Goal: Information Seeking & Learning: Get advice/opinions

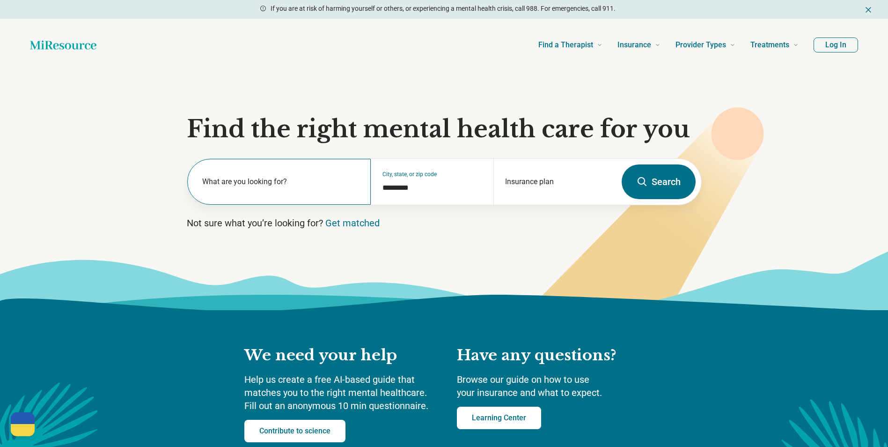
click at [274, 179] on label "What are you looking for?" at bounding box center [281, 181] width 158 height 11
click at [540, 183] on div "Insurance plan" at bounding box center [554, 182] width 123 height 46
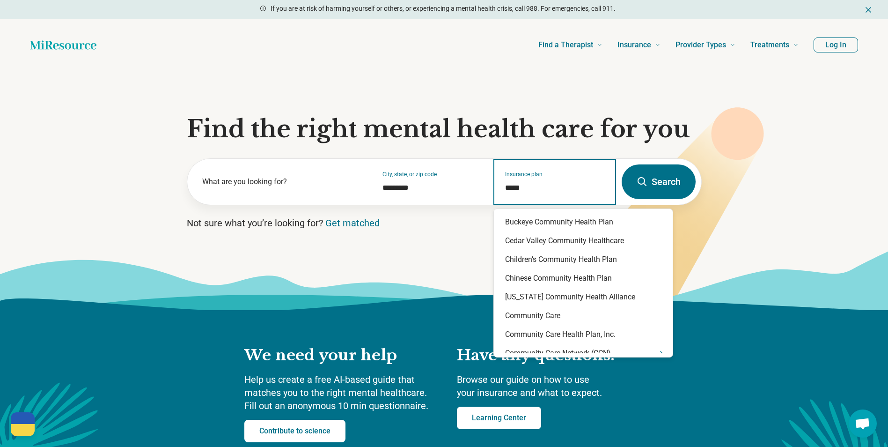
type input "******"
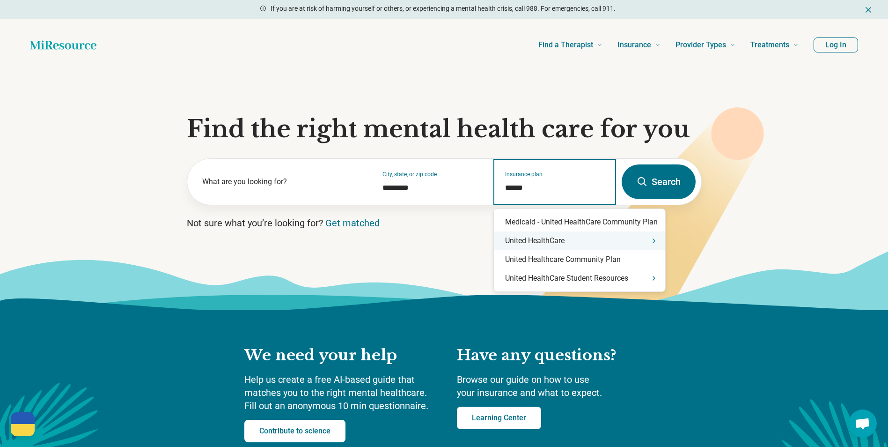
click at [612, 241] on div "United HealthCare" at bounding box center [579, 240] width 171 height 19
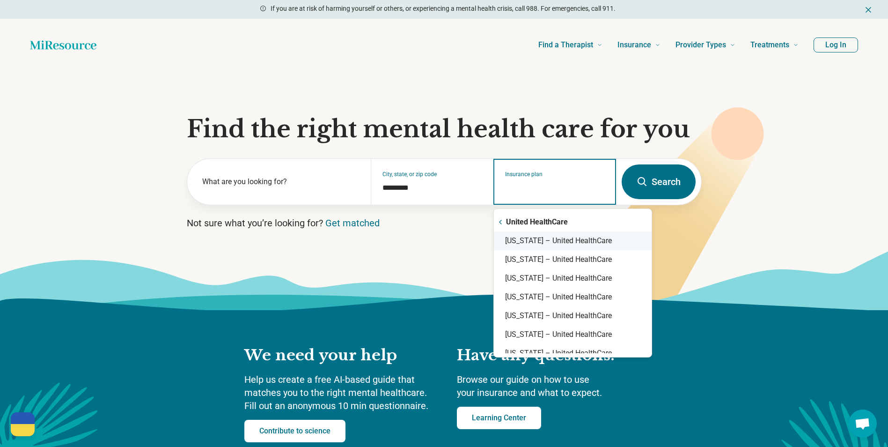
click at [582, 245] on div "Arizona – United HealthCare" at bounding box center [573, 240] width 158 height 19
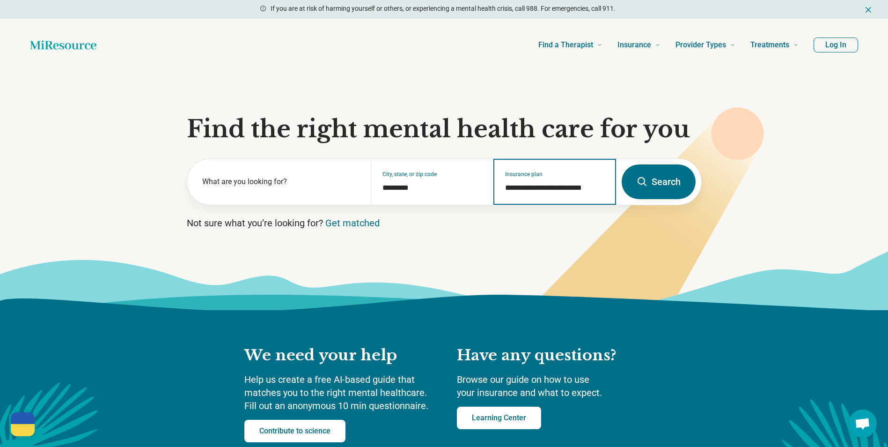
type input "**********"
click at [662, 181] on button "Search" at bounding box center [659, 181] width 74 height 35
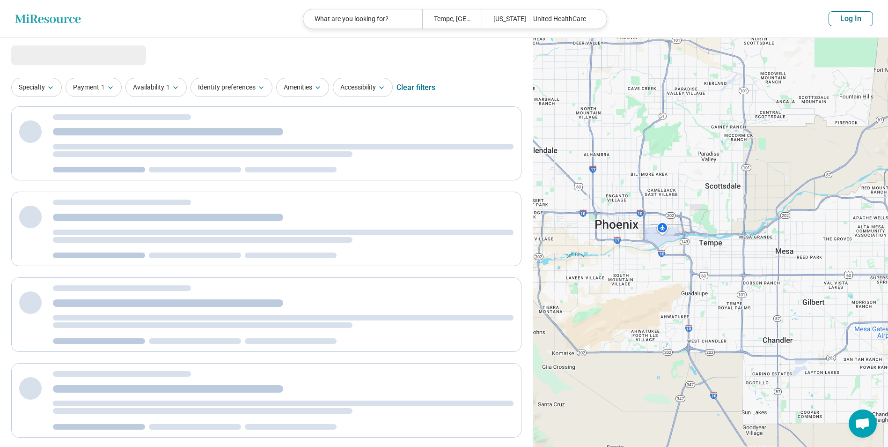
select select "***"
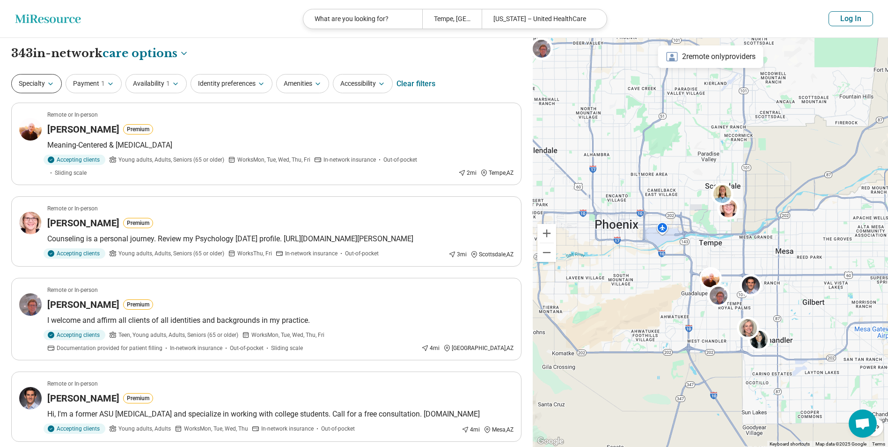
click at [35, 85] on button "Specialty" at bounding box center [36, 83] width 51 height 19
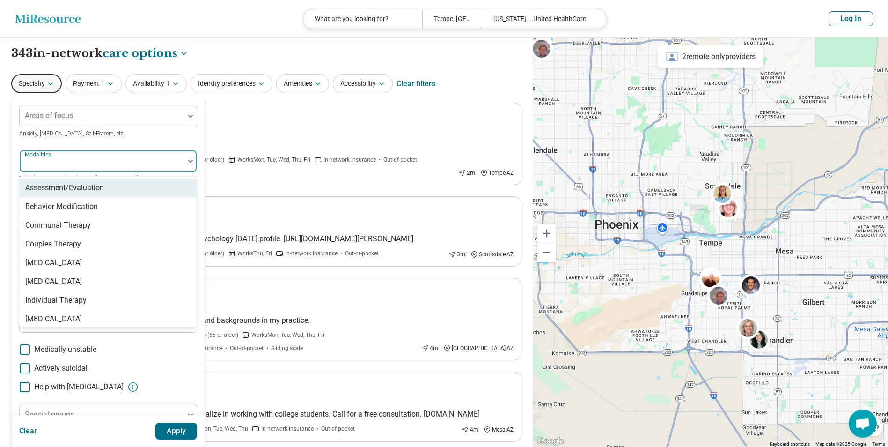
click at [69, 169] on div at bounding box center [101, 164] width 157 height 13
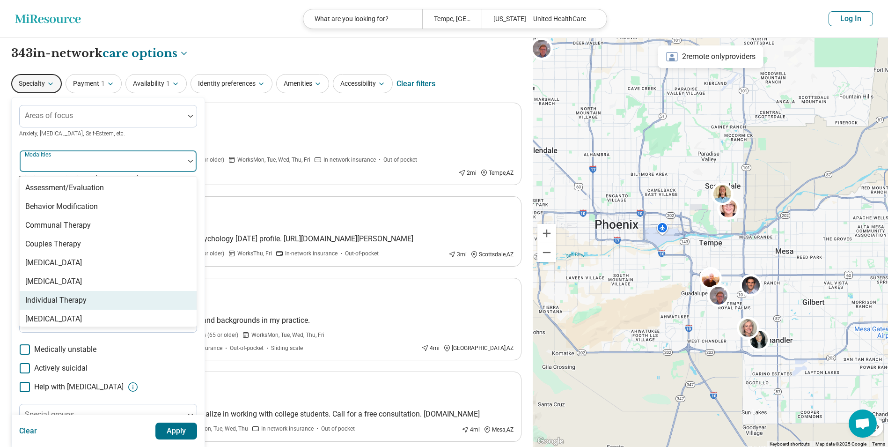
click at [50, 292] on div "Individual Therapy" at bounding box center [108, 300] width 177 height 19
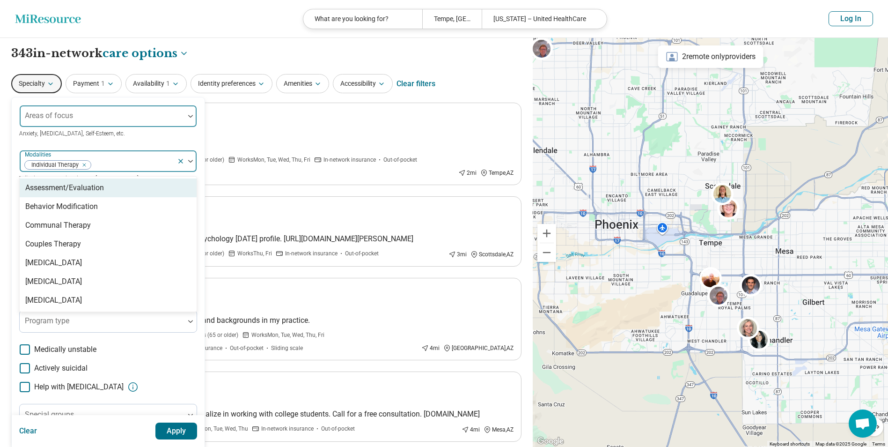
click at [74, 123] on div at bounding box center [101, 119] width 157 height 13
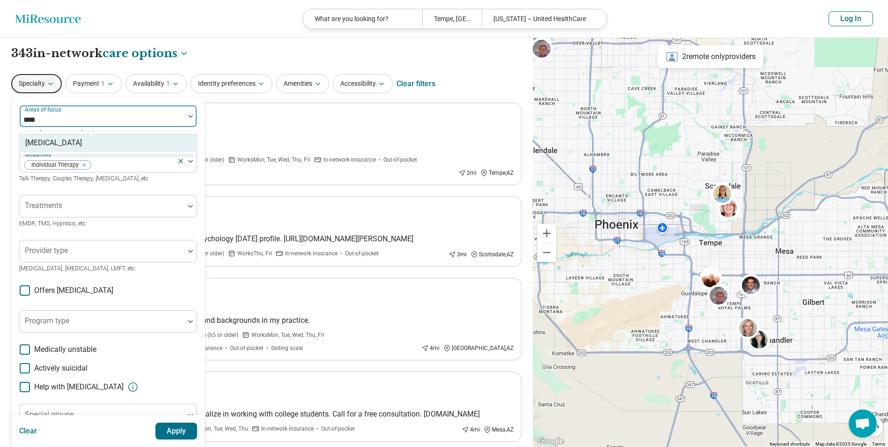
type input "*****"
click at [80, 141] on div "[MEDICAL_DATA]" at bounding box center [108, 142] width 177 height 19
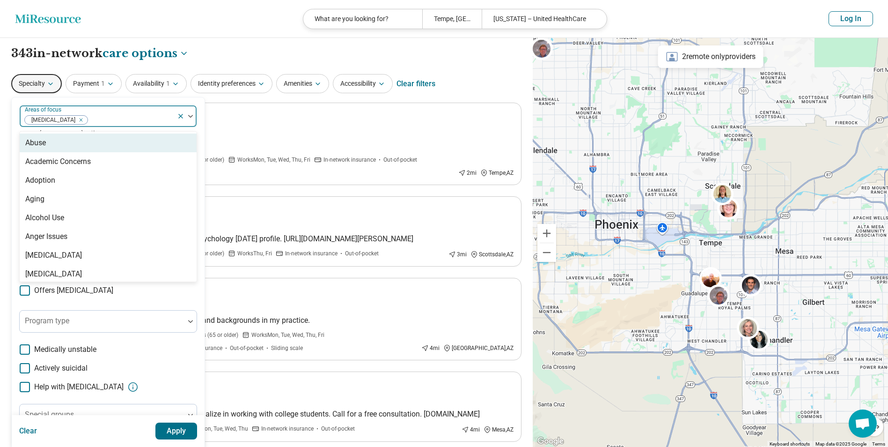
click at [132, 116] on div at bounding box center [130, 119] width 85 height 13
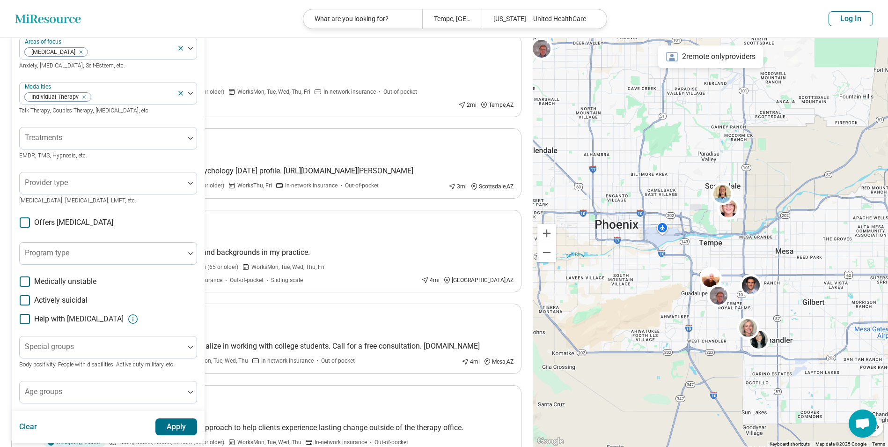
scroll to position [94, 0]
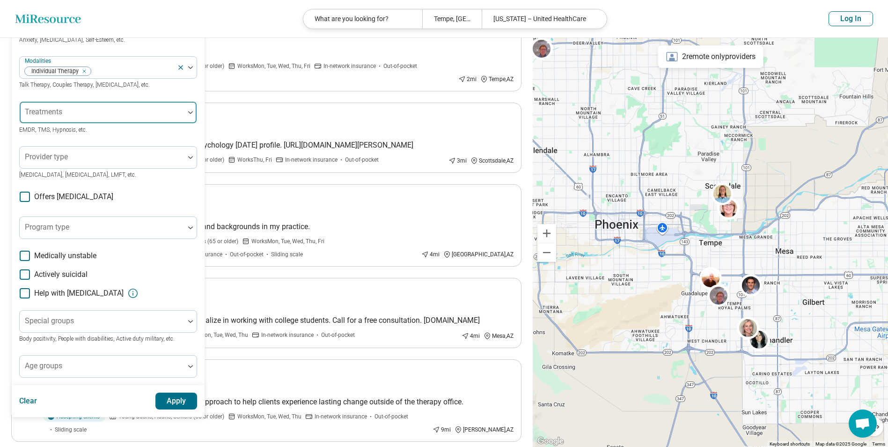
click at [80, 118] on div at bounding box center [101, 116] width 157 height 13
click at [70, 117] on div at bounding box center [101, 116] width 157 height 13
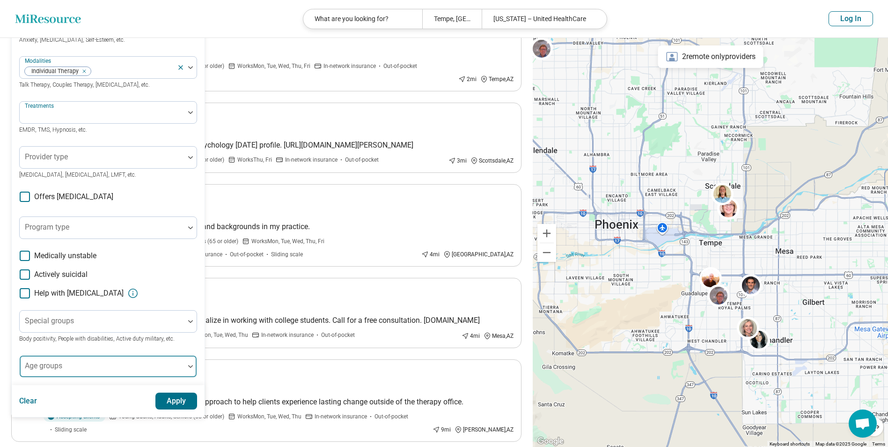
click at [83, 363] on div at bounding box center [101, 369] width 157 height 13
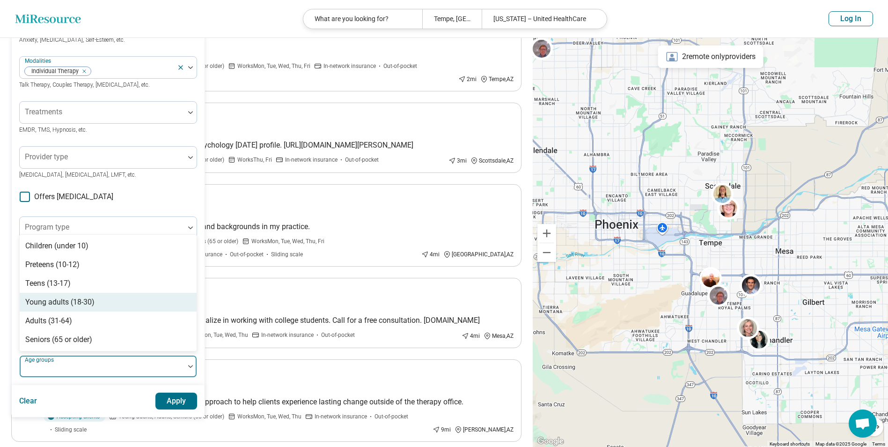
click at [83, 303] on div "Young adults (18-30)" at bounding box center [59, 301] width 69 height 11
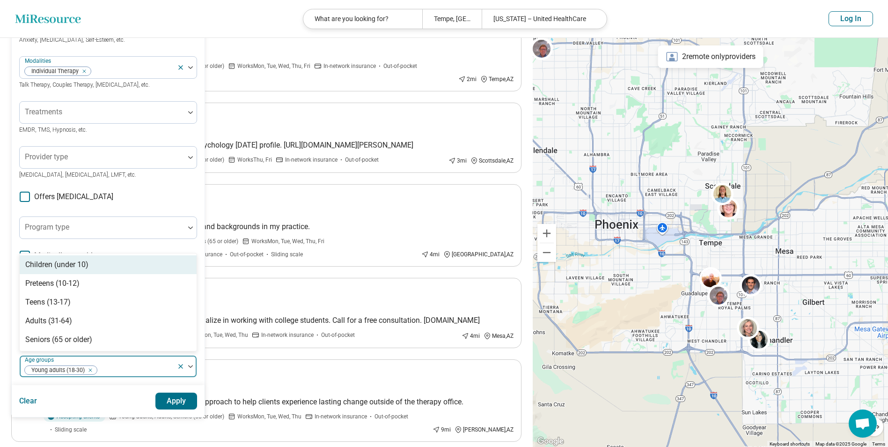
click at [117, 213] on div "Areas of focus Bipolar Disorder Anxiety, Depression, Self-Esteem, etc. Modaliti…" at bounding box center [108, 194] width 178 height 366
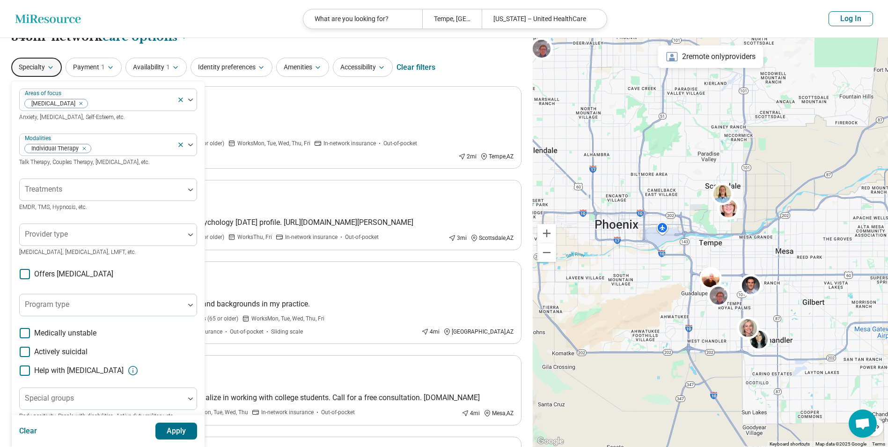
scroll to position [0, 0]
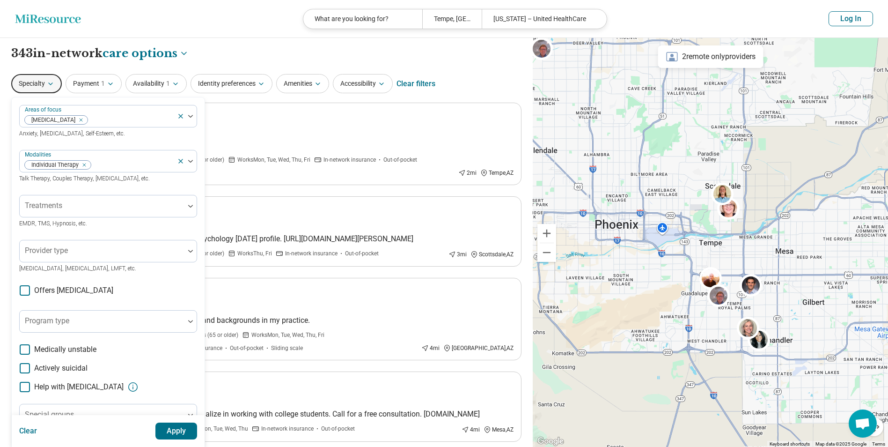
click at [177, 435] on button "Apply" at bounding box center [176, 430] width 42 height 17
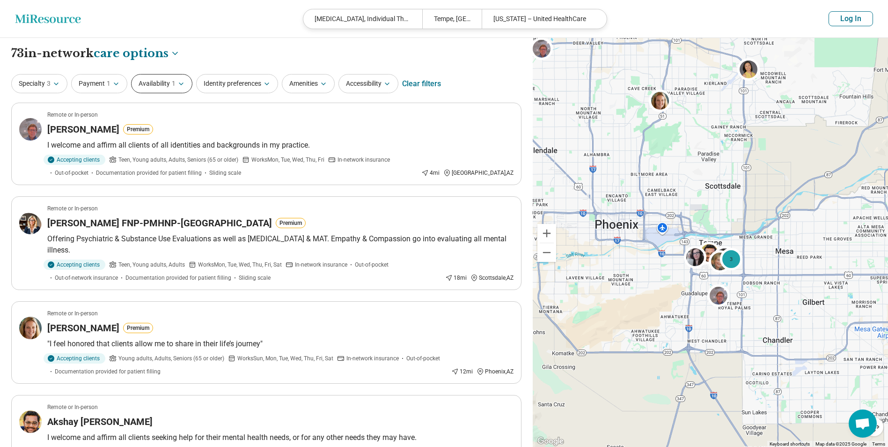
click at [156, 87] on button "Availability 1" at bounding box center [161, 83] width 61 height 19
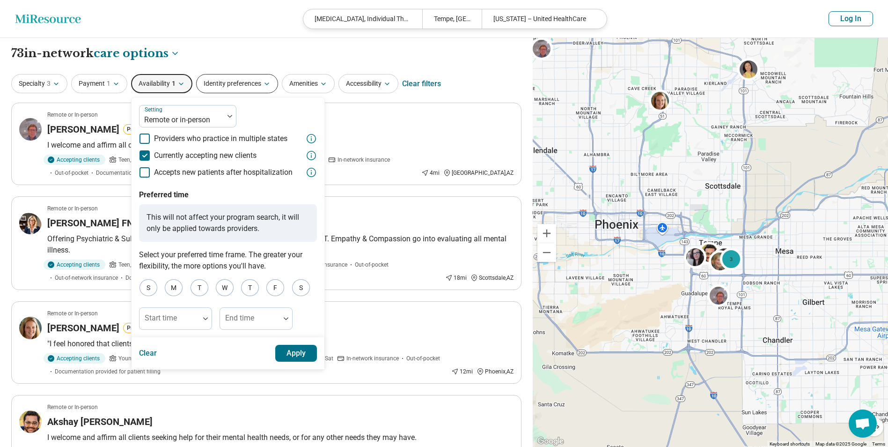
click at [223, 93] on button "Identity preferences" at bounding box center [237, 83] width 82 height 19
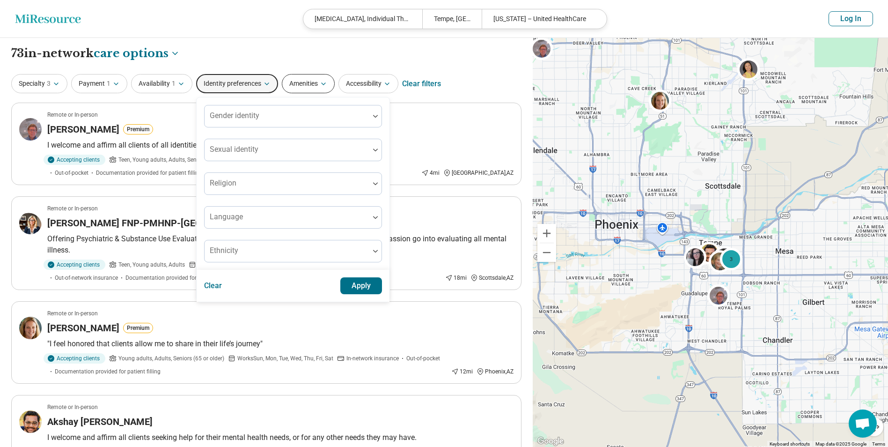
click at [297, 91] on button "Amenities" at bounding box center [308, 83] width 53 height 19
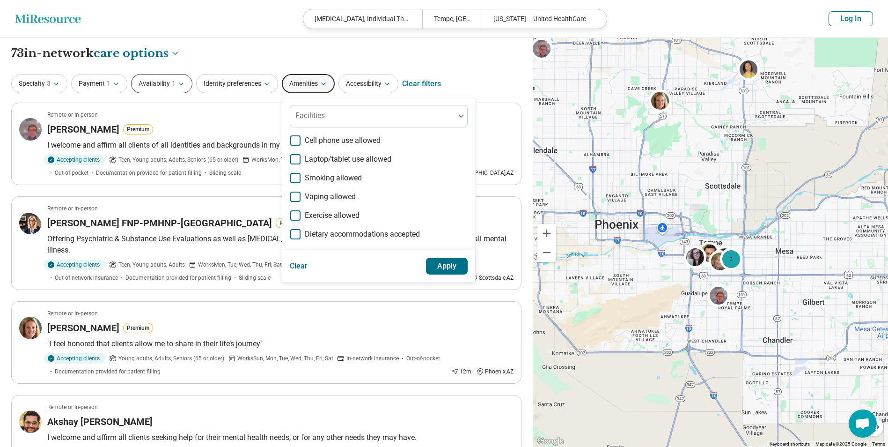
click at [159, 89] on button "Availability 1" at bounding box center [161, 83] width 61 height 19
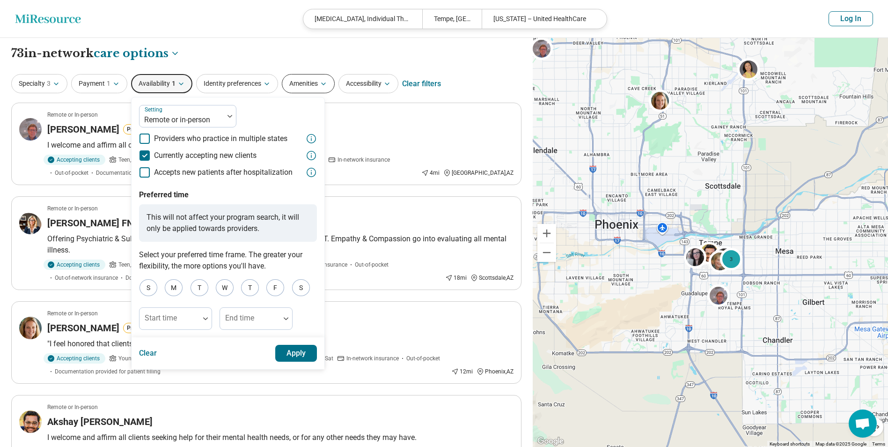
click at [297, 78] on button "Amenities" at bounding box center [308, 83] width 53 height 19
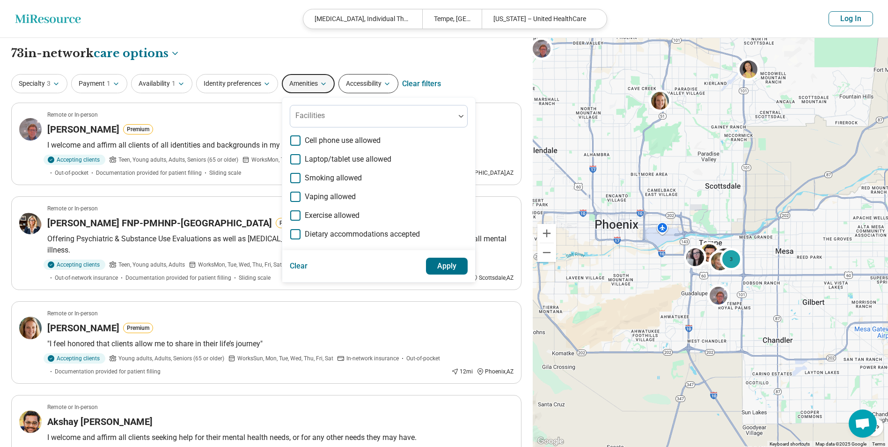
click at [361, 75] on button "Accessibility" at bounding box center [368, 83] width 60 height 19
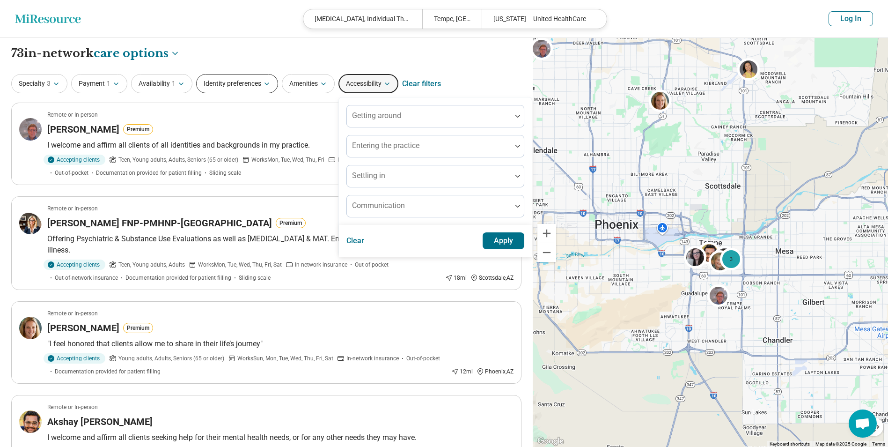
click at [233, 90] on button "Identity preferences" at bounding box center [237, 83] width 82 height 19
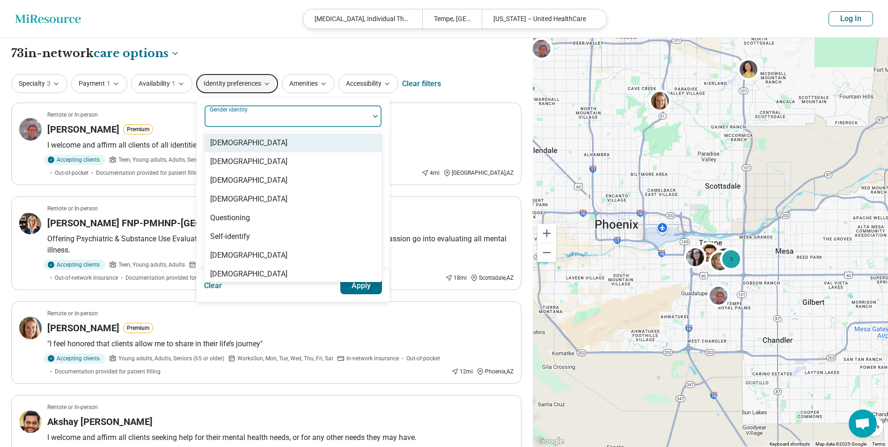
click at [262, 117] on div at bounding box center [286, 119] width 157 height 13
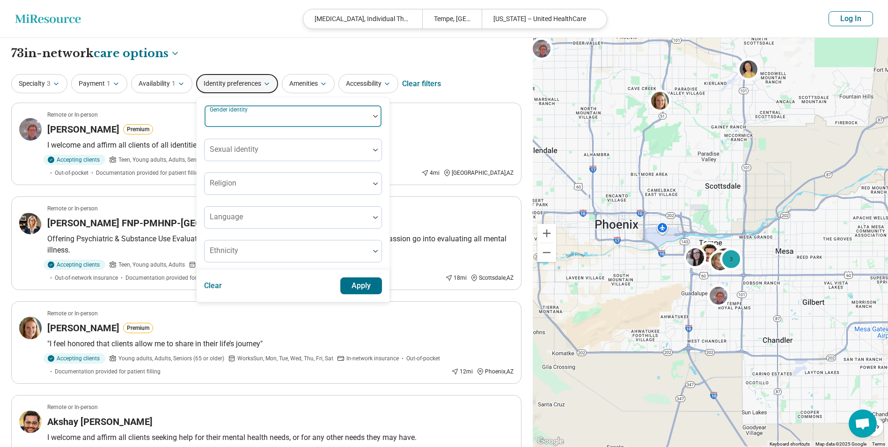
click at [264, 115] on div at bounding box center [286, 119] width 157 height 13
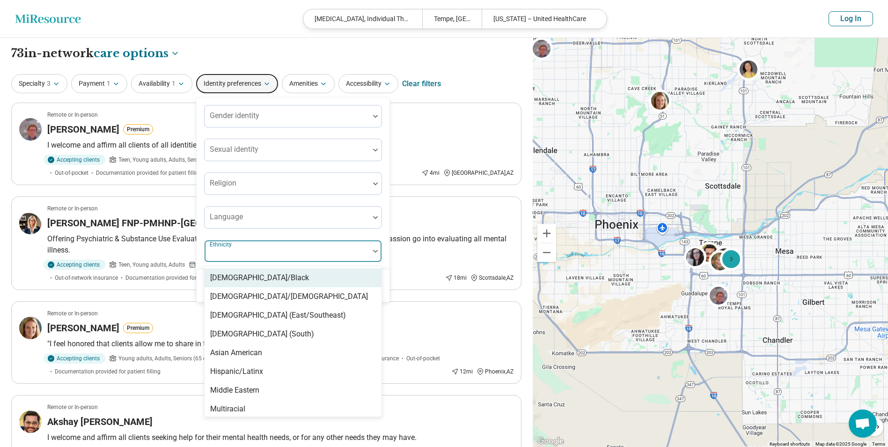
click at [272, 249] on div at bounding box center [286, 254] width 157 height 13
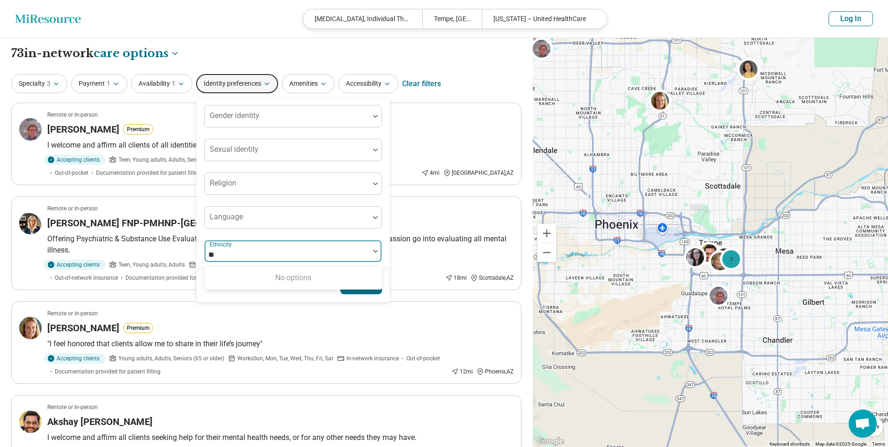
type input "*"
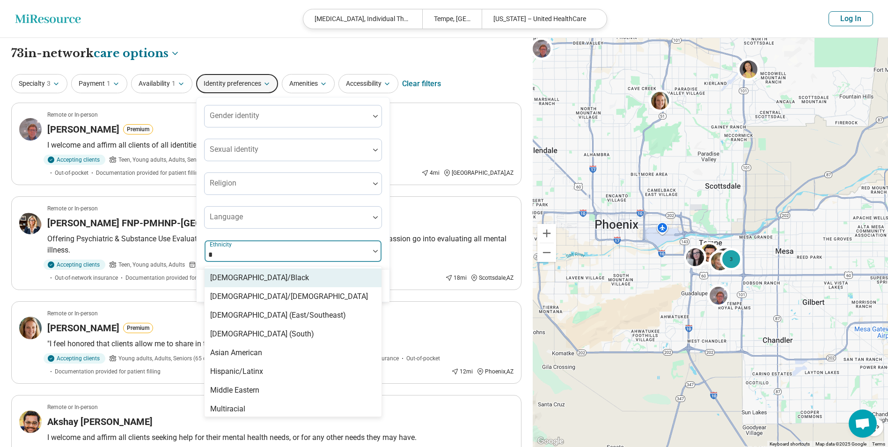
type input "**"
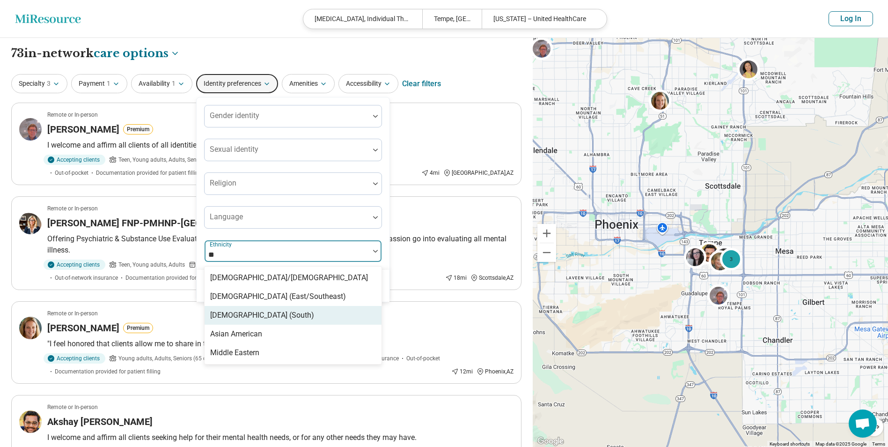
drag, startPoint x: 261, startPoint y: 332, endPoint x: 265, endPoint y: 316, distance: 16.8
click at [265, 316] on div "American Indian/Alaskan Native Asian (East/Southeast) Asian (South) Asian Ameri…" at bounding box center [293, 314] width 177 height 97
click at [248, 312] on div "Asian (South)" at bounding box center [262, 314] width 104 height 11
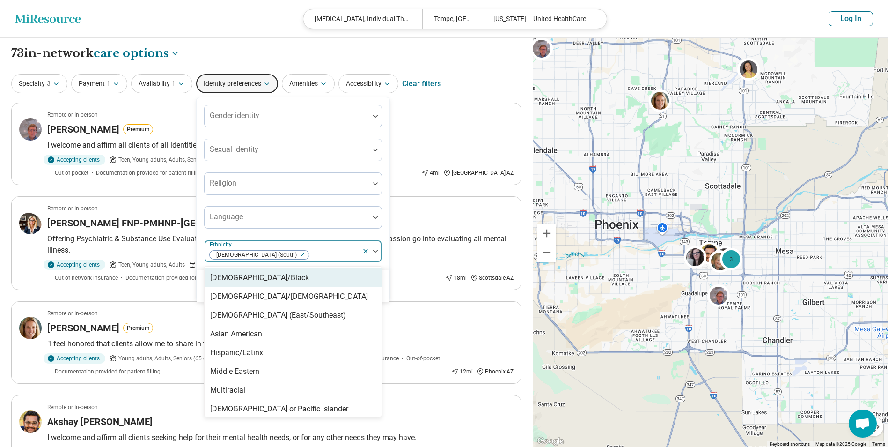
click at [310, 255] on div at bounding box center [334, 254] width 48 height 13
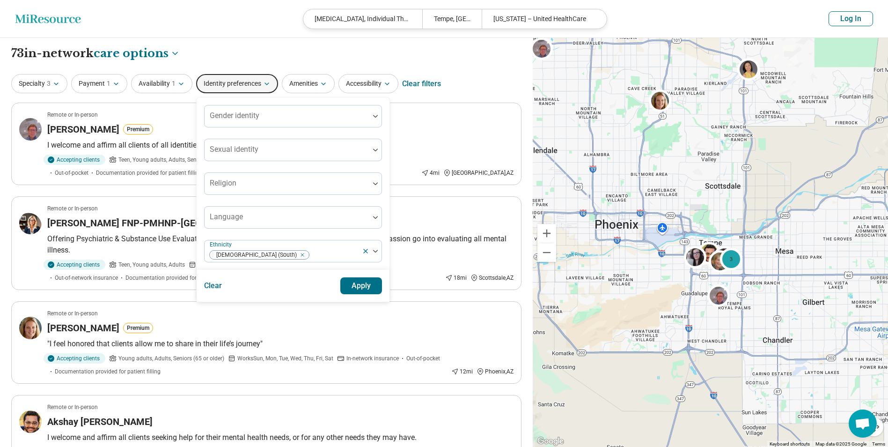
click at [351, 280] on button "Apply" at bounding box center [361, 285] width 42 height 17
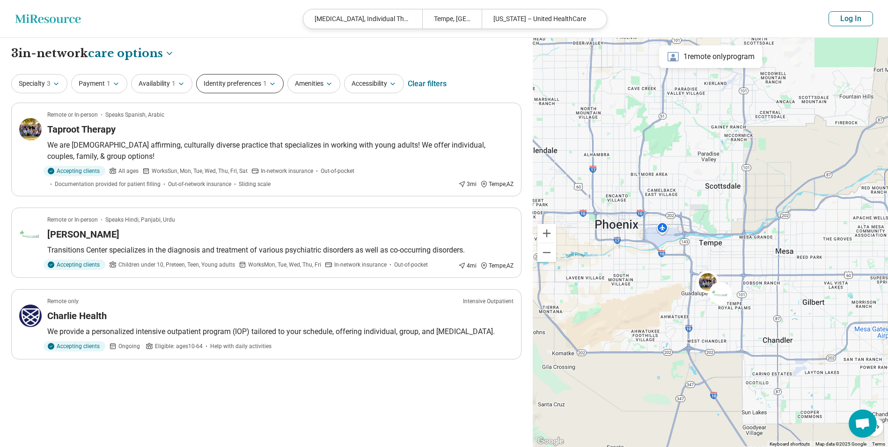
click at [264, 82] on span "1" at bounding box center [265, 84] width 4 height 10
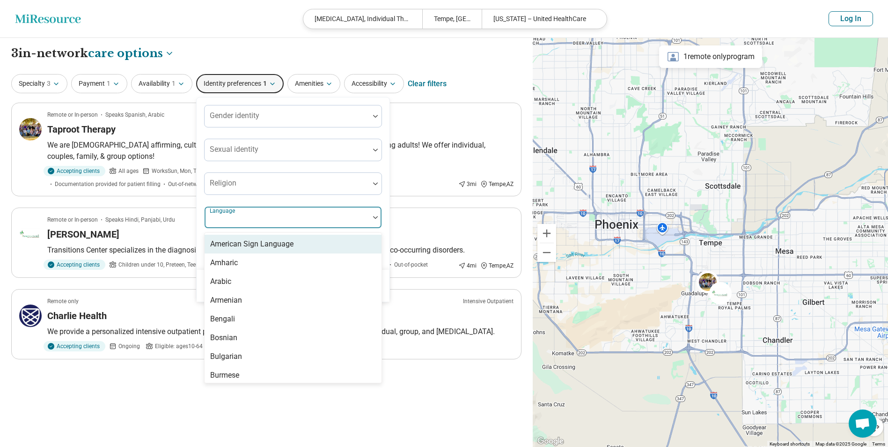
click at [264, 216] on div at bounding box center [286, 220] width 157 height 13
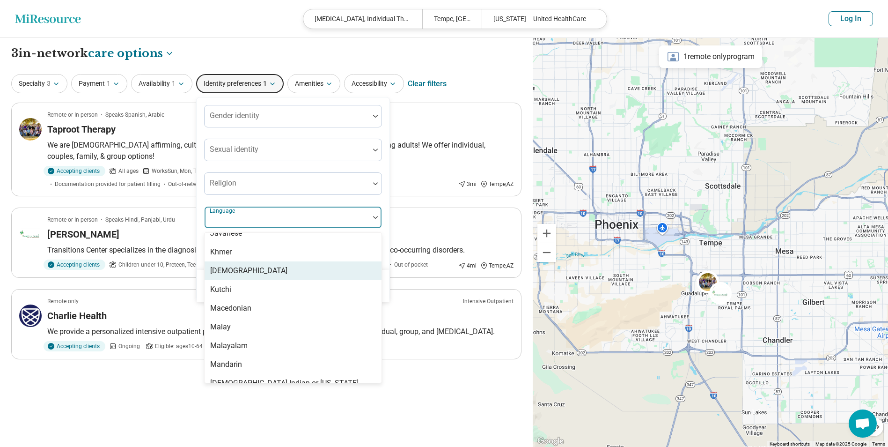
scroll to position [562, 0]
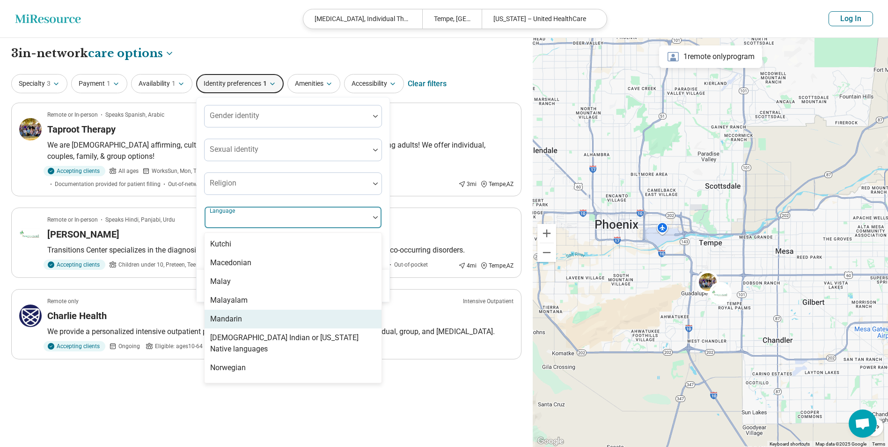
click at [243, 320] on div "Mandarin" at bounding box center [293, 318] width 177 height 19
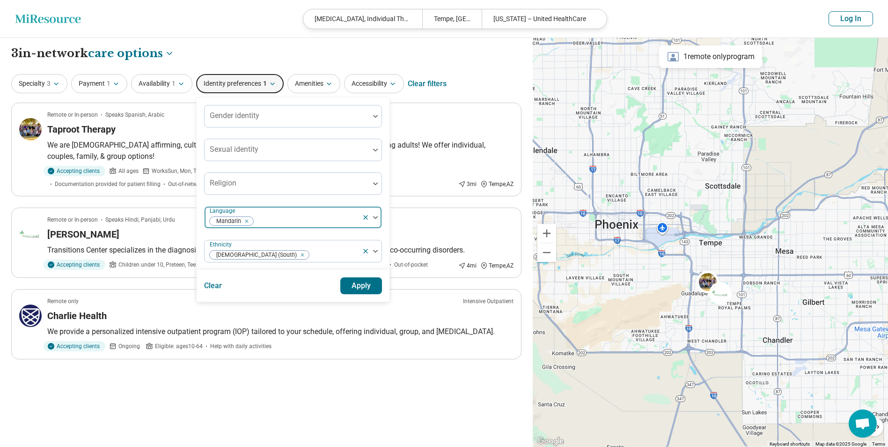
click at [281, 214] on div "Mandarin" at bounding box center [283, 217] width 157 height 21
click at [365, 251] on icon at bounding box center [366, 251] width 4 height 4
click at [366, 292] on button "Apply" at bounding box center [361, 285] width 42 height 17
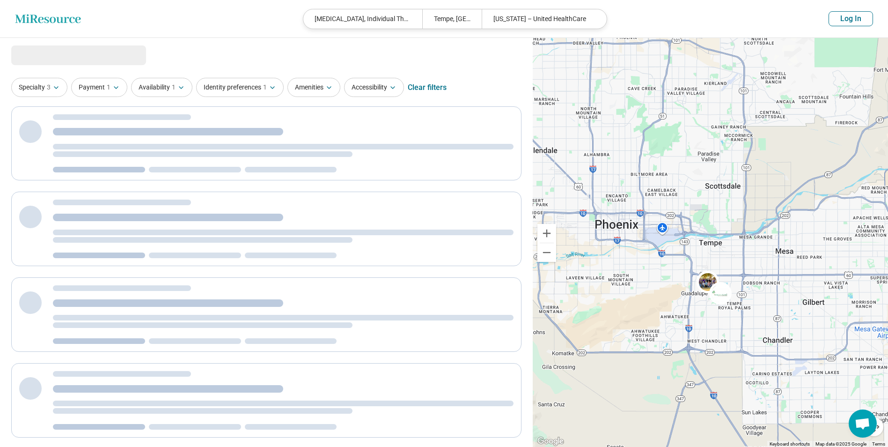
select select "***"
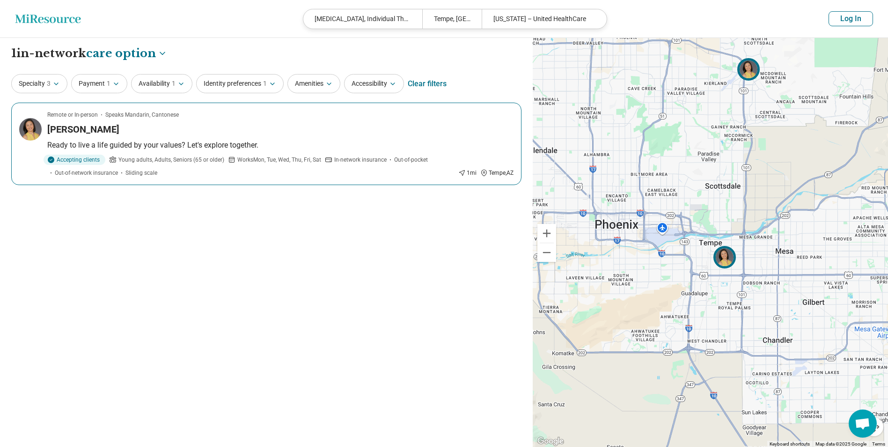
click at [220, 152] on article "Remote or In-person Speaks Mandarin, Cantonese Qiuyi Lin Wright Ready to live a…" at bounding box center [266, 144] width 510 height 82
